Goal: Book appointment/travel/reservation

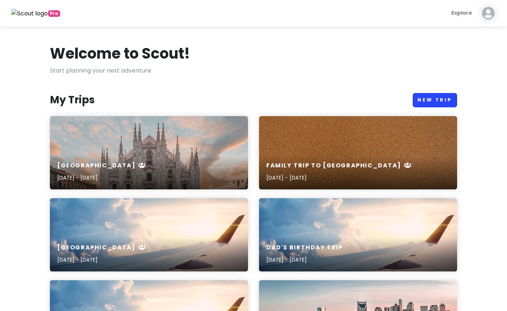
click at [446, 99] on link "New Trip" at bounding box center [435, 100] width 44 height 14
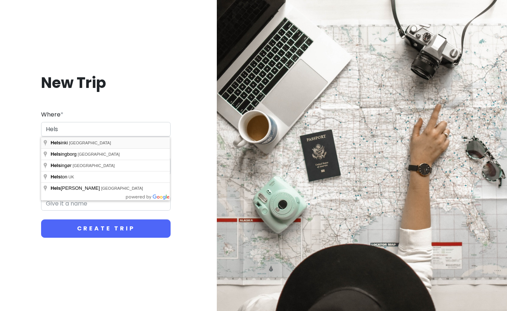
type input "[GEOGRAPHIC_DATA], [GEOGRAPHIC_DATA]"
type input "Helsinki Trip"
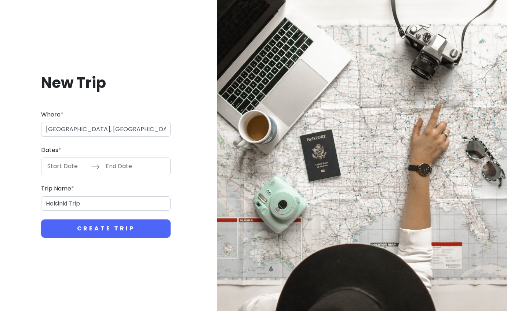
click at [59, 168] on input "Start Date" at bounding box center [67, 166] width 48 height 17
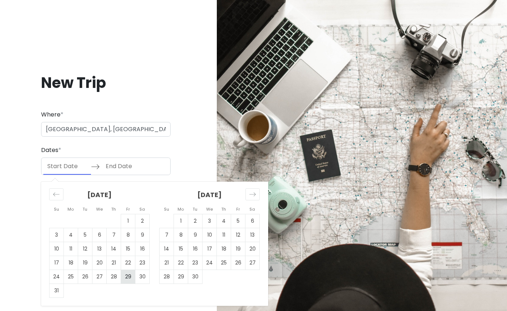
click at [126, 278] on td "29" at bounding box center [128, 277] width 14 height 14
type input "[DATE]"
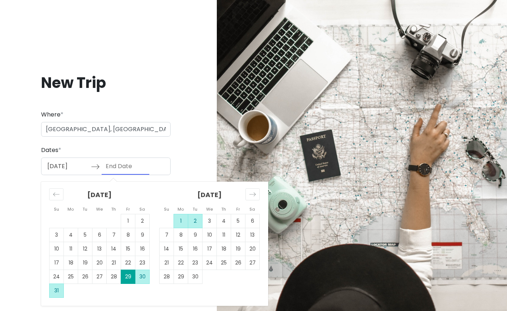
click at [193, 219] on td "2" at bounding box center [195, 222] width 14 height 14
type input "[DATE]"
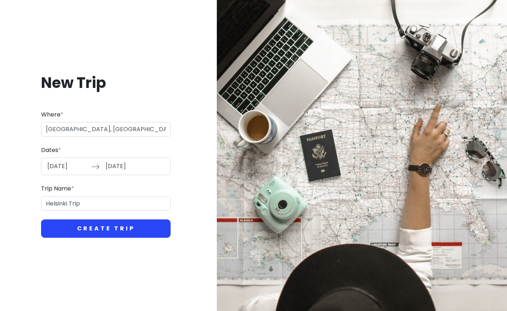
click at [117, 227] on button "Create Trip" at bounding box center [105, 229] width 129 height 18
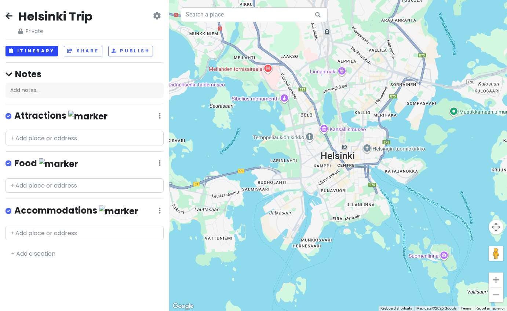
click at [43, 52] on button "Itinerary" at bounding box center [32, 51] width 52 height 11
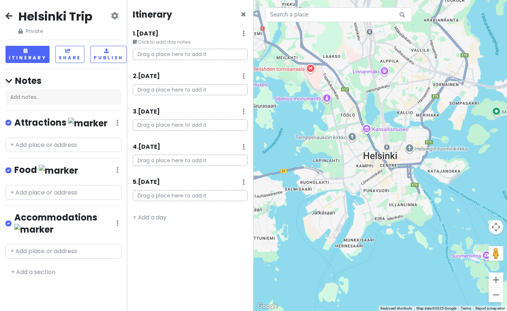
click at [219, 126] on p "Drag a place here to add it" at bounding box center [190, 125] width 115 height 11
click at [197, 125] on p "Drag a place here to add it" at bounding box center [190, 125] width 115 height 11
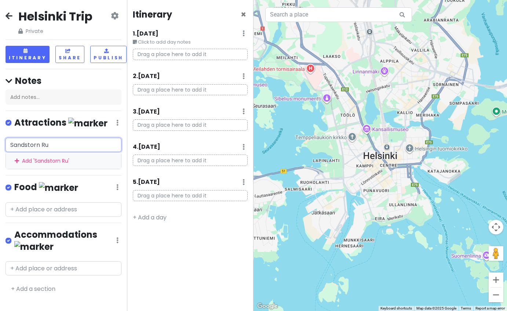
type input "Sandstorn Run"
click at [28, 158] on div "Add ' Sandstorn Run '" at bounding box center [63, 161] width 115 height 17
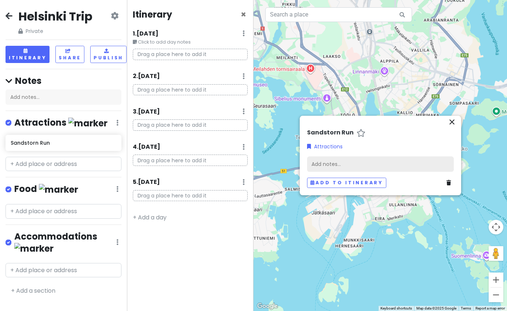
click at [365, 159] on div "Add notes..." at bounding box center [380, 164] width 147 height 15
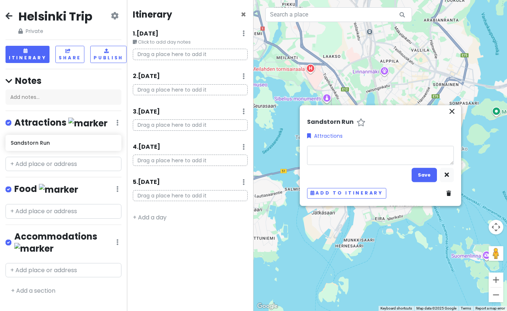
type textarea "x"
type textarea "[URL][DOMAIN_NAME]"
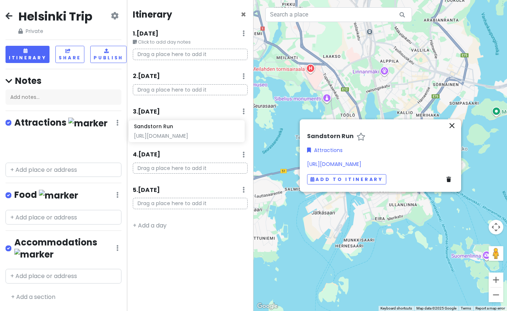
drag, startPoint x: 73, startPoint y: 146, endPoint x: 196, endPoint y: 133, distance: 123.9
click at [196, 133] on div "[GEOGRAPHIC_DATA] Trip Private Change Dates Make a Copy Delete Trip Give Feedba…" at bounding box center [253, 155] width 507 height 311
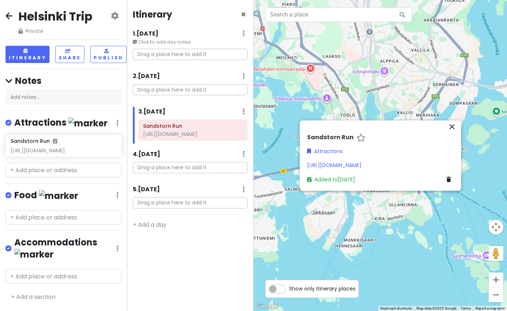
click at [453, 128] on icon "close" at bounding box center [451, 126] width 9 height 9
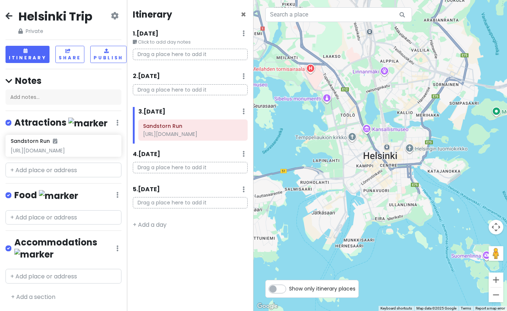
click at [186, 42] on small "Click to add day notes" at bounding box center [190, 42] width 115 height 7
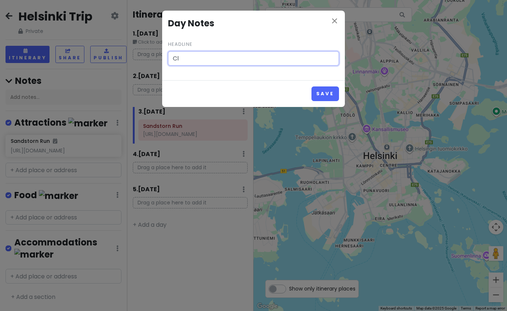
type input "C"
type input "9:45am DUB --> HEL 2:50pm"
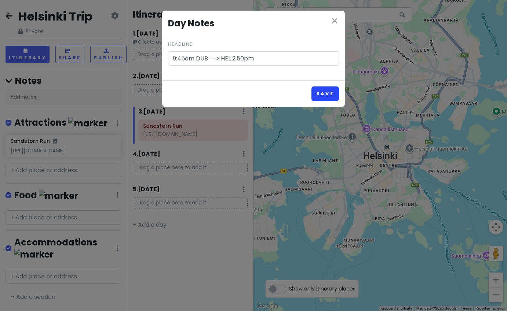
click at [332, 95] on button "Save" at bounding box center [325, 94] width 28 height 14
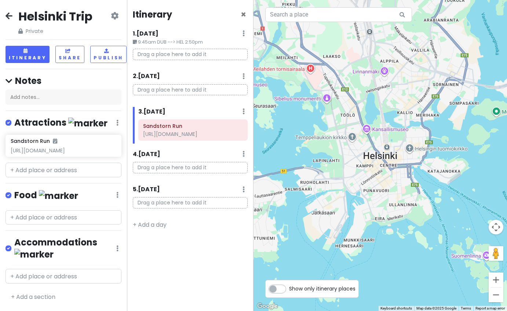
click at [191, 190] on div "5 . [DATE] Add Day Notes Delete Day" at bounding box center [190, 191] width 115 height 12
click at [243, 36] on icon at bounding box center [243, 33] width 2 height 6
click at [237, 211] on link "Add Day Notes" at bounding box center [221, 212] width 60 height 18
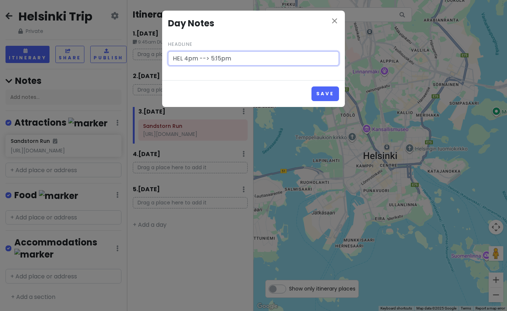
click at [209, 57] on input "HEL 4pm --> 5:15pm" at bounding box center [253, 58] width 171 height 15
type input "HEL 4pm --> DUB 5:15pm"
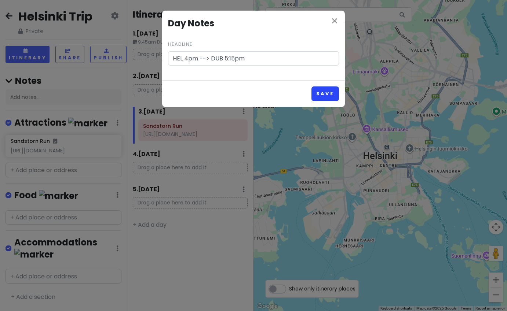
click at [329, 96] on button "Save" at bounding box center [325, 94] width 28 height 14
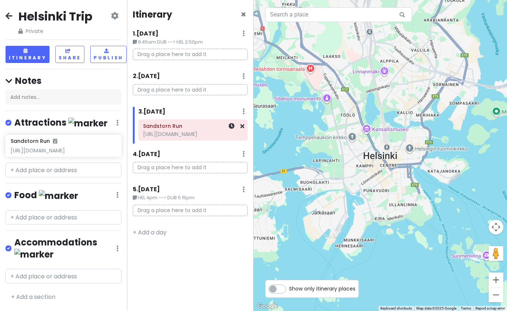
click at [177, 128] on h6 "Sandstorn Run" at bounding box center [192, 126] width 99 height 7
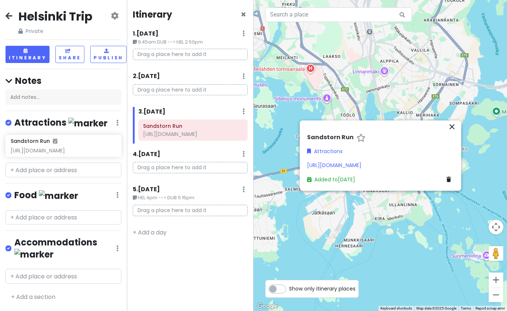
click at [337, 136] on h6 "Sandstorn Run" at bounding box center [330, 138] width 47 height 8
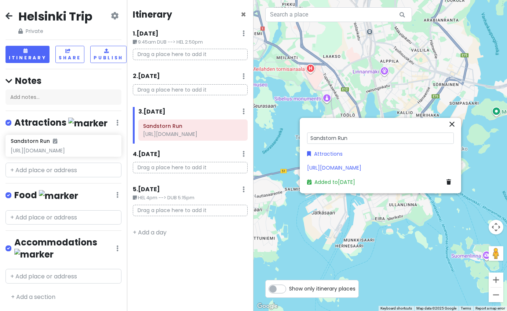
click at [337, 138] on input "Sandstorn Run" at bounding box center [380, 138] width 147 height 11
type input "Sandstorm Run"
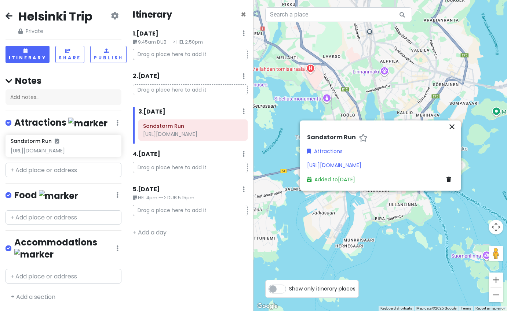
click at [223, 258] on div "Itinerary × 1 . [DATE] Edit Day Notes Delete Day 9:45am DUB --> HEL 2:50pm Drag…" at bounding box center [190, 155] width 127 height 311
click at [452, 127] on icon "close" at bounding box center [451, 126] width 9 height 9
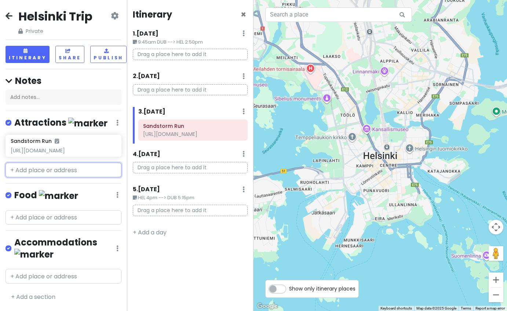
click at [92, 171] on input "text" at bounding box center [64, 170] width 116 height 15
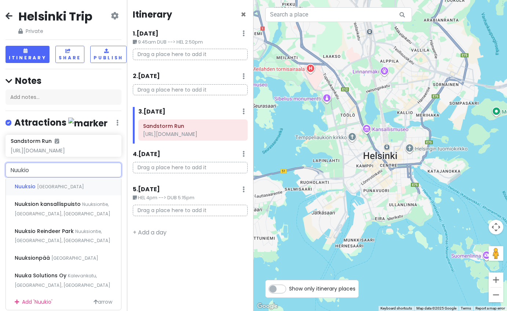
type input "Nuukio"
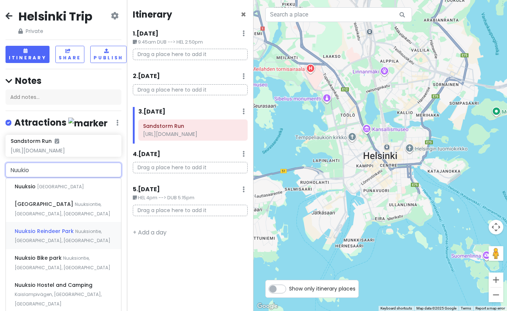
click at [77, 190] on span "Nuuksiontie, [GEOGRAPHIC_DATA], [GEOGRAPHIC_DATA]" at bounding box center [60, 187] width 47 height 6
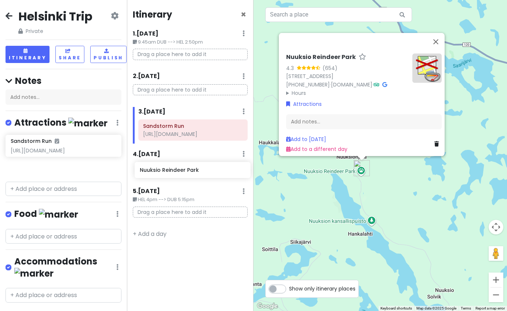
drag, startPoint x: 87, startPoint y: 165, endPoint x: 216, endPoint y: 169, distance: 128.8
click at [216, 169] on div "[GEOGRAPHIC_DATA] Trip Private Change Dates Make a Copy Delete Trip Give Feedba…" at bounding box center [253, 155] width 507 height 311
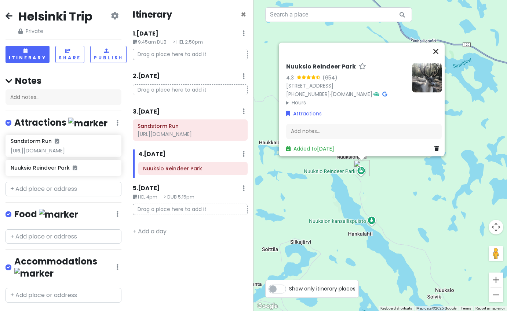
click at [439, 43] on button "Close" at bounding box center [436, 52] width 18 height 18
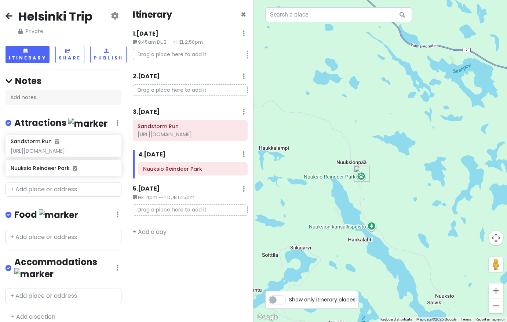
click at [9, 17] on icon at bounding box center [9, 16] width 7 height 6
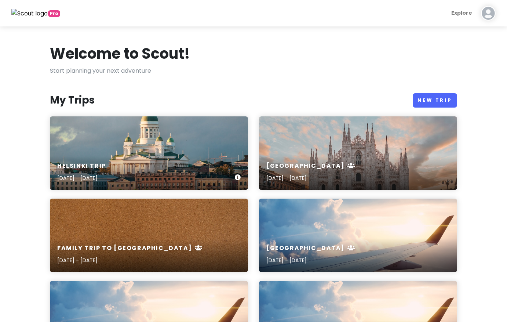
scroll to position [36, 0]
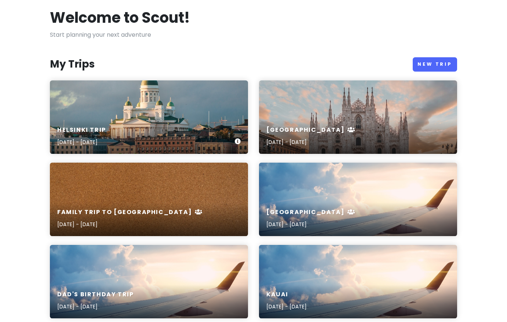
click at [146, 125] on div "[GEOGRAPHIC_DATA] Trip [DATE] - [DATE]" at bounding box center [149, 136] width 198 height 35
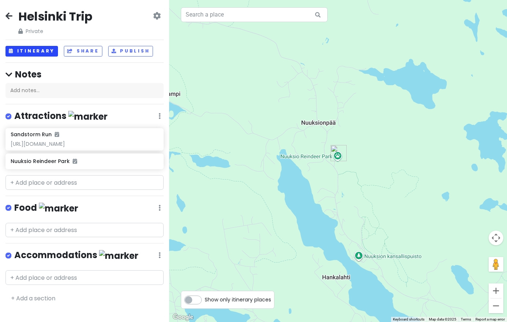
click at [43, 52] on button "Itinerary" at bounding box center [32, 51] width 52 height 11
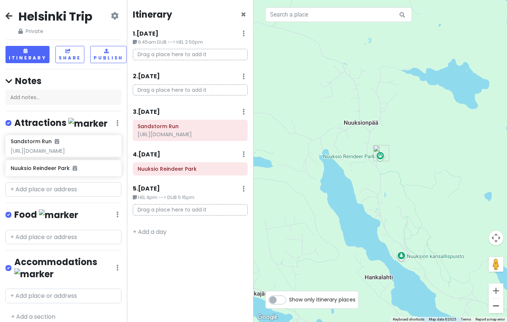
click at [492, 305] on button "Zoom out" at bounding box center [496, 305] width 15 height 15
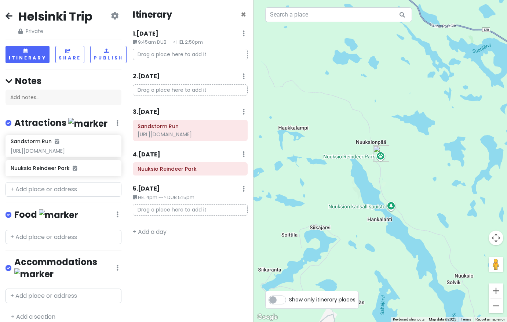
click at [492, 305] on button "Zoom out" at bounding box center [496, 305] width 15 height 15
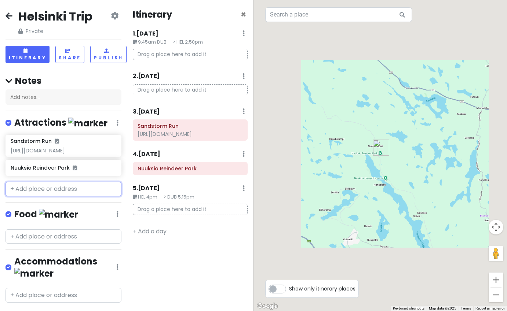
paste input "Kaivopuisto, [GEOGRAPHIC_DATA]"
type input "Kaivopuisto, [GEOGRAPHIC_DATA]"
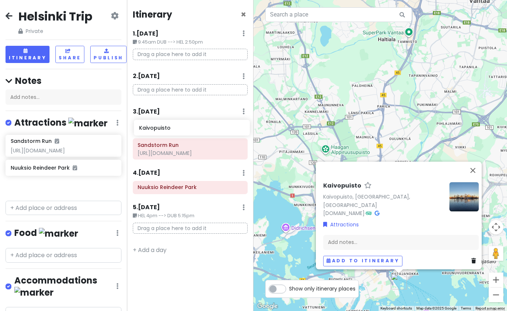
drag, startPoint x: 76, startPoint y: 188, endPoint x: 205, endPoint y: 131, distance: 140.5
click at [205, 131] on div "[GEOGRAPHIC_DATA] Trip Private Change Dates Make a Copy Delete Trip Give Feedba…" at bounding box center [253, 155] width 507 height 311
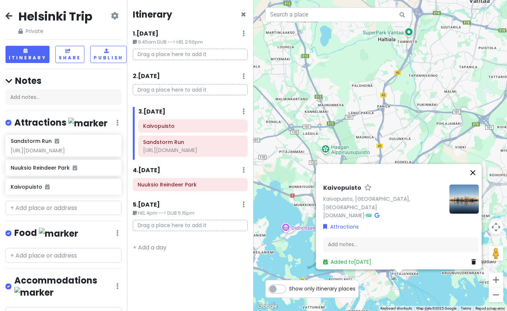
click at [478, 174] on button "Close" at bounding box center [473, 173] width 18 height 18
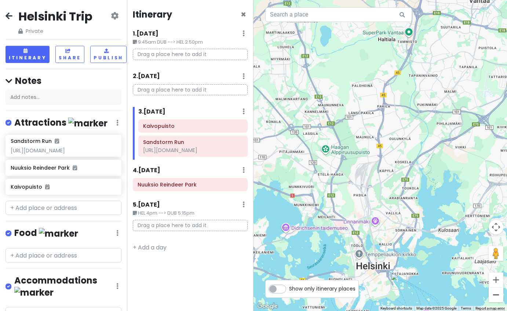
click at [496, 299] on button "Zoom out" at bounding box center [496, 295] width 15 height 15
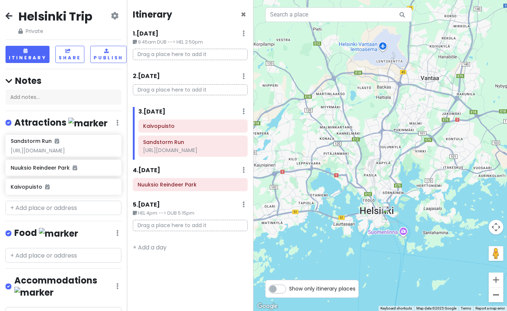
click at [498, 295] on button "Zoom out" at bounding box center [496, 295] width 15 height 15
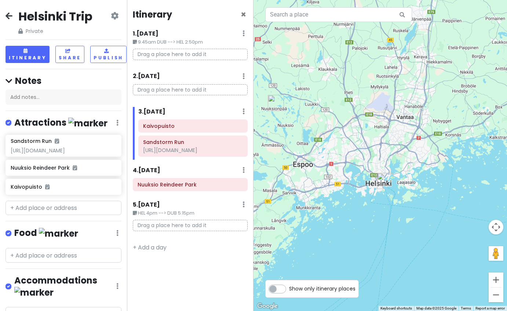
click at [220, 265] on div "Itinerary × 1 . [DATE] Edit Day Notes Delete Day 9:45am DUB --> HEL 2:50pm Drag…" at bounding box center [190, 155] width 127 height 311
click at [204, 182] on h6 "Nuuksio Reindeer Park" at bounding box center [190, 185] width 105 height 7
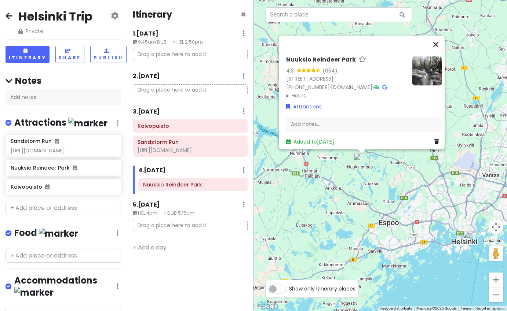
click at [439, 36] on button "Close" at bounding box center [436, 45] width 18 height 18
